Goal: Task Accomplishment & Management: Use online tool/utility

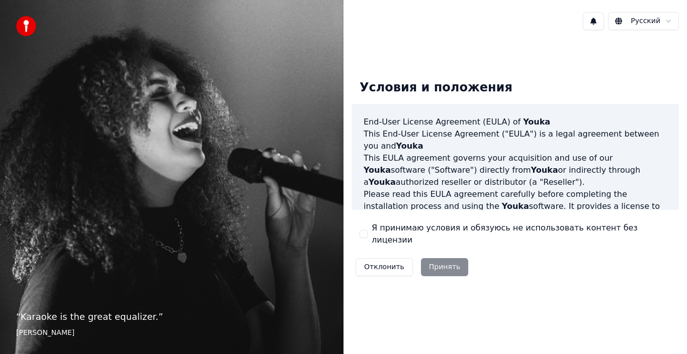
click at [367, 239] on div "Я принимаю условия и обязуюсь не использовать контент без лицензии" at bounding box center [514, 234] width 311 height 24
click at [365, 237] on button "Я принимаю условия и обязуюсь не использовать контент без лицензии" at bounding box center [363, 234] width 8 height 8
click at [428, 263] on button "Принять" at bounding box center [445, 267] width 48 height 18
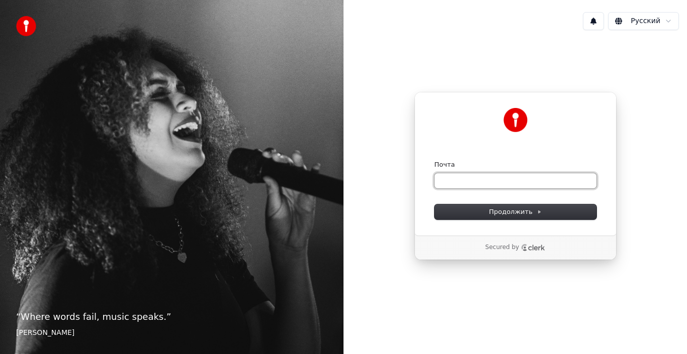
click at [499, 176] on input "Почта" at bounding box center [515, 180] width 162 height 15
type input "*"
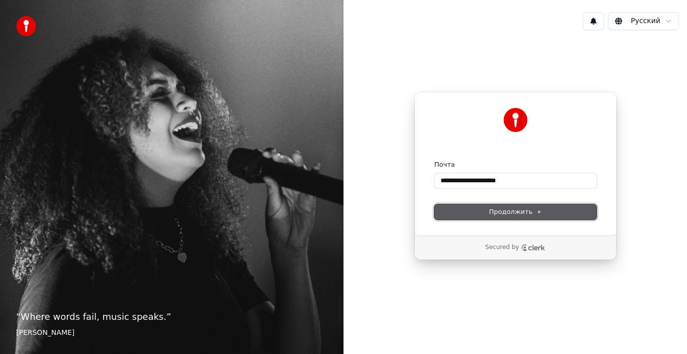
click at [566, 210] on button "Продолжить" at bounding box center [515, 212] width 162 height 15
type input "**********"
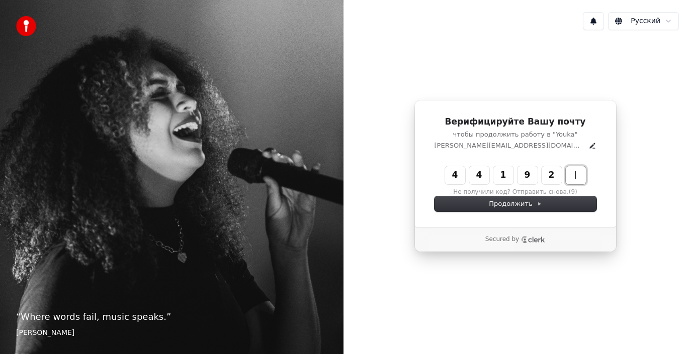
type input "******"
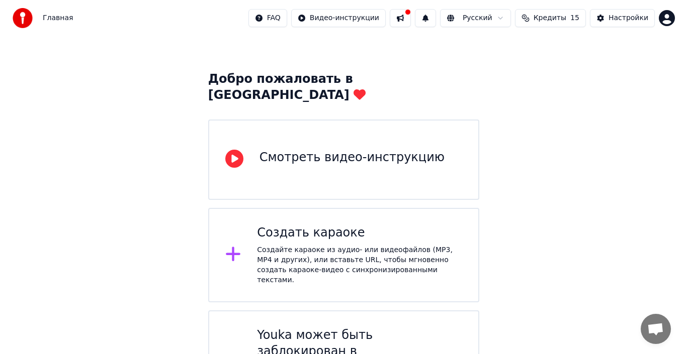
scroll to position [46, 0]
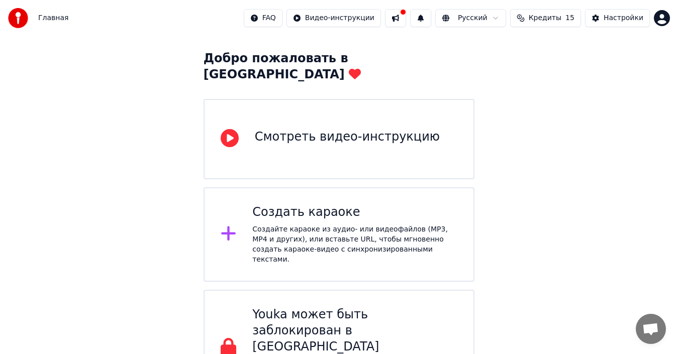
click at [435, 205] on div "Создать караоке" at bounding box center [354, 213] width 205 height 16
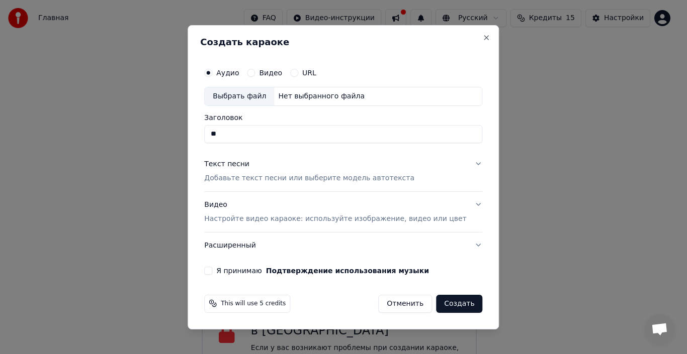
type input "*"
click at [212, 271] on button "Я принимаю Подтверждение использования музыки" at bounding box center [208, 270] width 8 height 8
click at [374, 93] on div "Выбрать файл Нет выбранного файла" at bounding box center [343, 96] width 278 height 19
type input "**********"
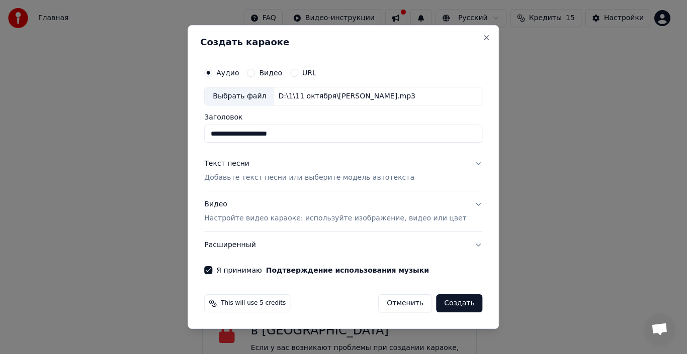
click at [266, 180] on p "Добавьте текст песни или выберите модель автотекста" at bounding box center [309, 178] width 210 height 10
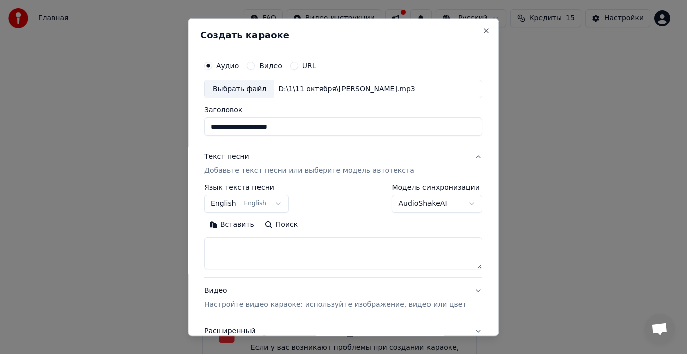
click at [374, 250] on textarea at bounding box center [343, 253] width 278 height 32
paste textarea "**********"
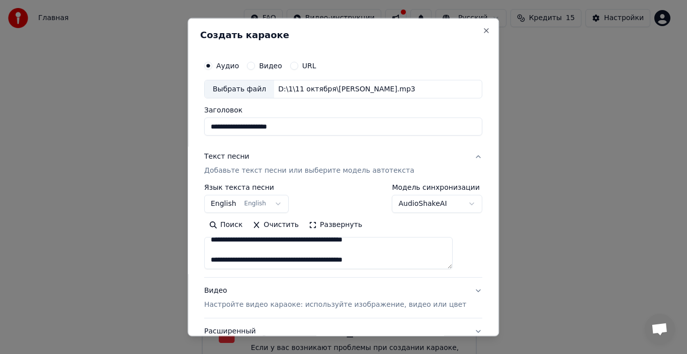
scroll to position [79, 0]
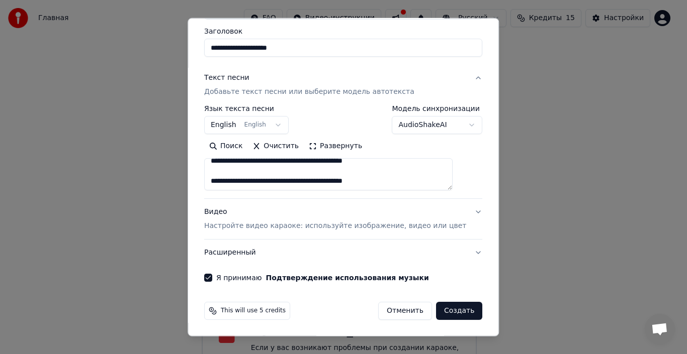
type textarea "**********"
click at [449, 309] on button "Создать" at bounding box center [459, 311] width 46 height 18
select select "**"
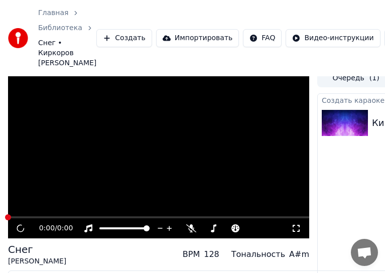
scroll to position [17, 0]
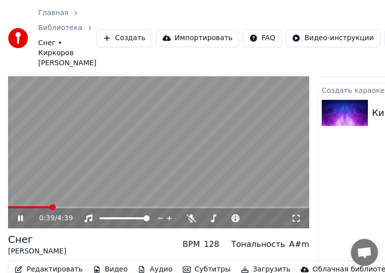
click at [18, 215] on icon at bounding box center [27, 219] width 23 height 8
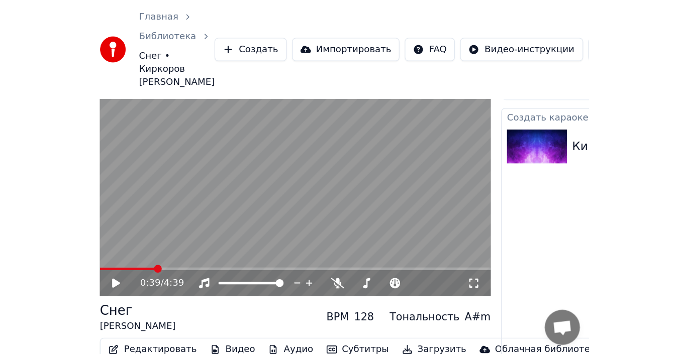
scroll to position [11, 0]
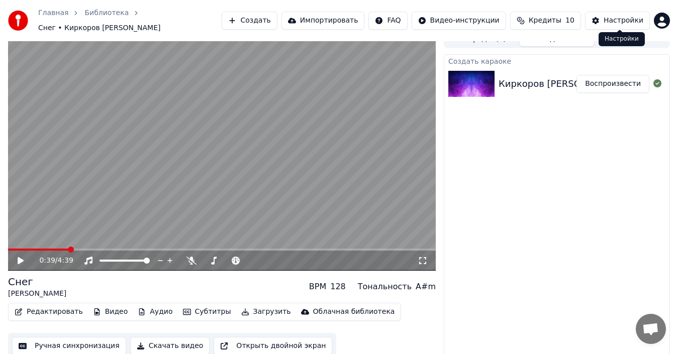
click at [636, 21] on div "Настройки" at bounding box center [624, 21] width 40 height 10
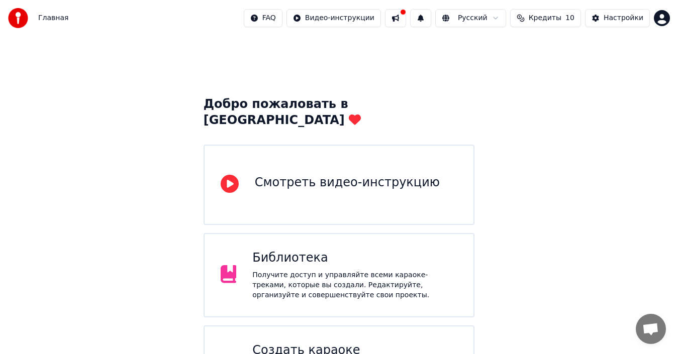
click at [435, 163] on div "Смотреть видео-инструкцию" at bounding box center [339, 185] width 271 height 80
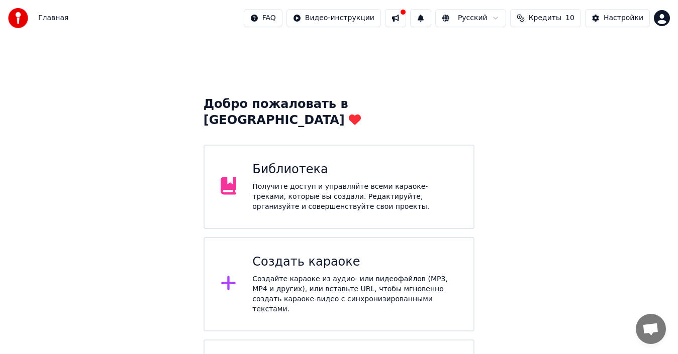
click at [387, 254] on div "Создать караоке" at bounding box center [354, 262] width 205 height 16
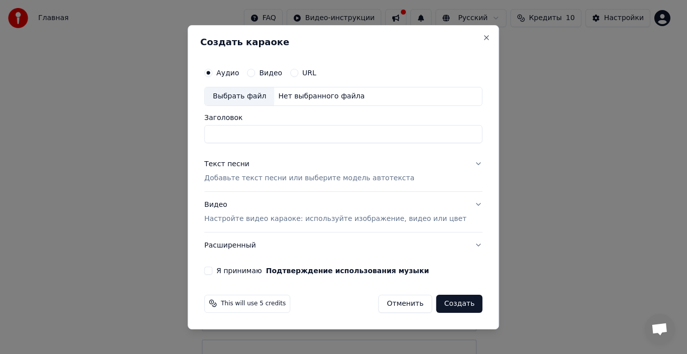
click at [449, 305] on button "Создать" at bounding box center [459, 304] width 46 height 18
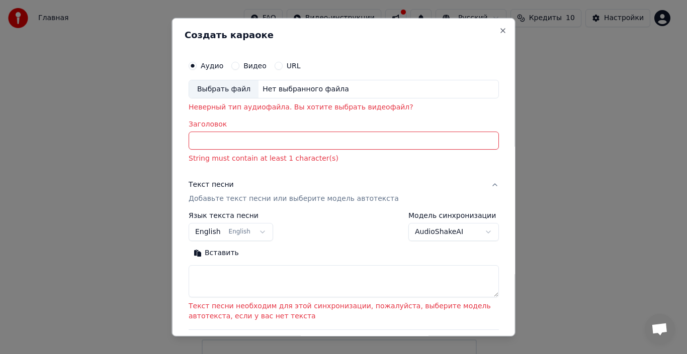
click at [241, 138] on input "Заголовок" at bounding box center [343, 141] width 310 height 18
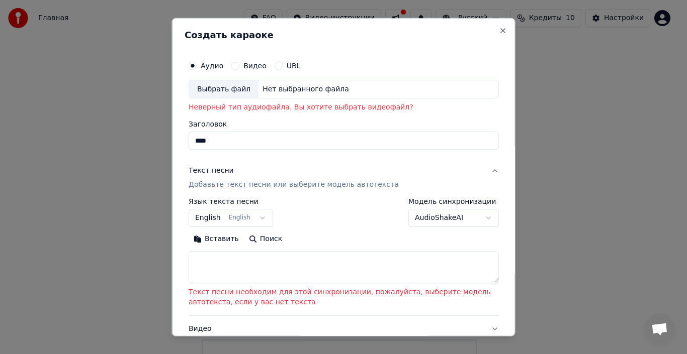
click at [236, 92] on div "Выбрать файл" at bounding box center [223, 89] width 69 height 18
type input "**********"
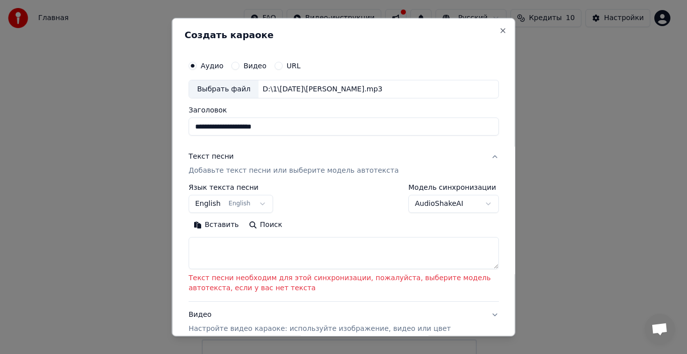
click at [234, 67] on button "Видео" at bounding box center [235, 65] width 8 height 8
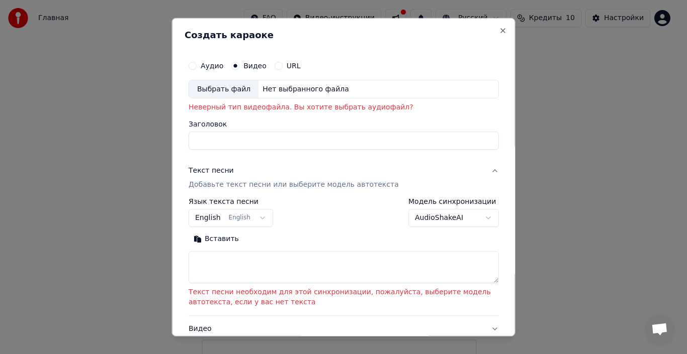
click at [198, 66] on div "Аудио" at bounding box center [205, 65] width 35 height 8
click at [193, 66] on button "Аудио" at bounding box center [192, 65] width 8 height 8
type button "audio"
select select
